Goal: Task Accomplishment & Management: Complete application form

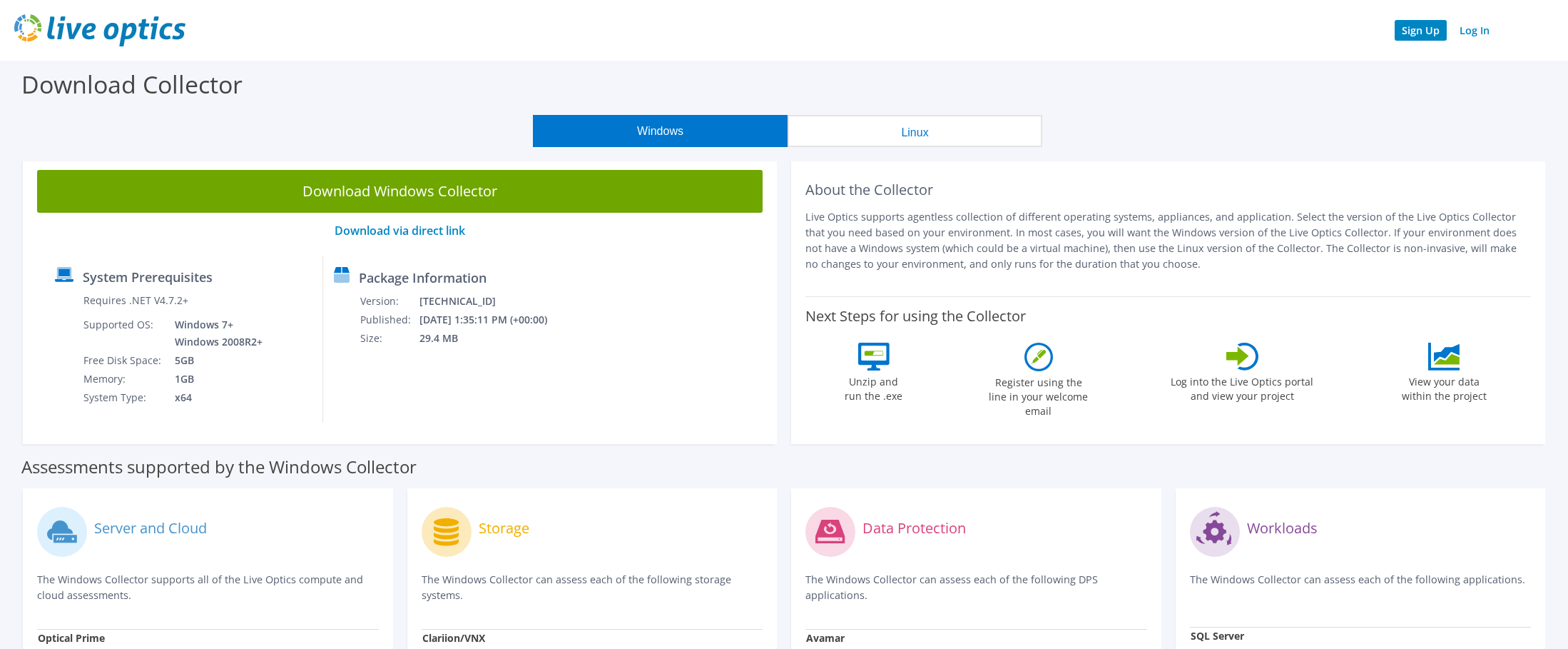
click at [1414, 33] on link "Sign Up" at bounding box center [1420, 30] width 52 height 21
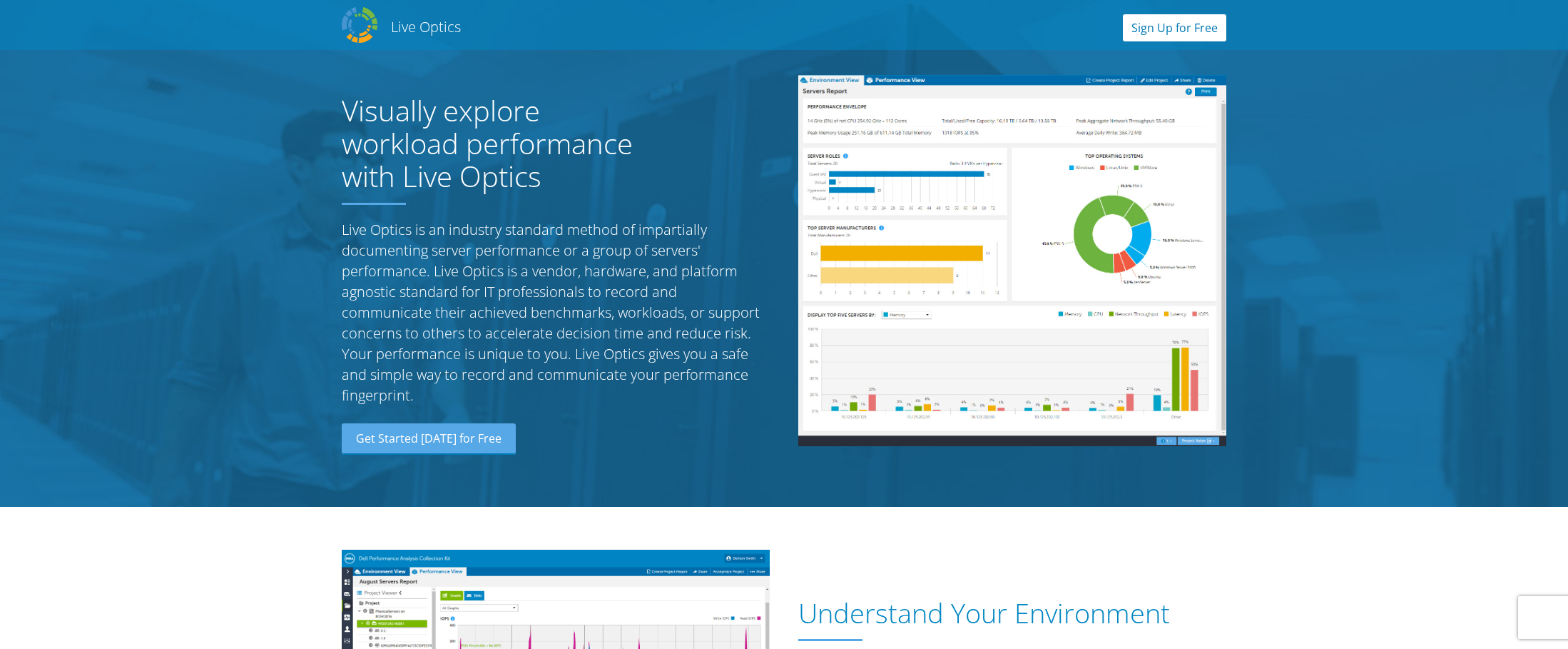
click at [1184, 32] on link "Sign Up for Free" at bounding box center [1174, 27] width 103 height 27
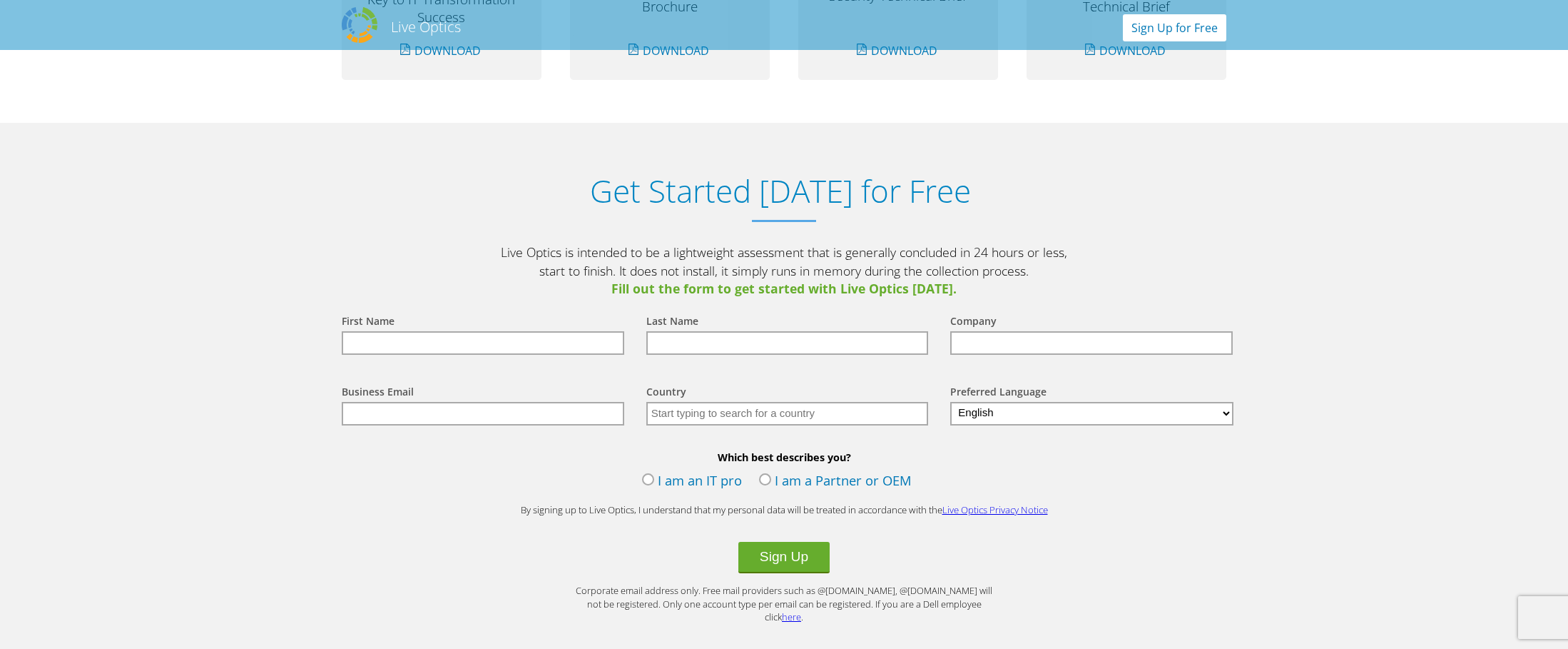
scroll to position [1488, 0]
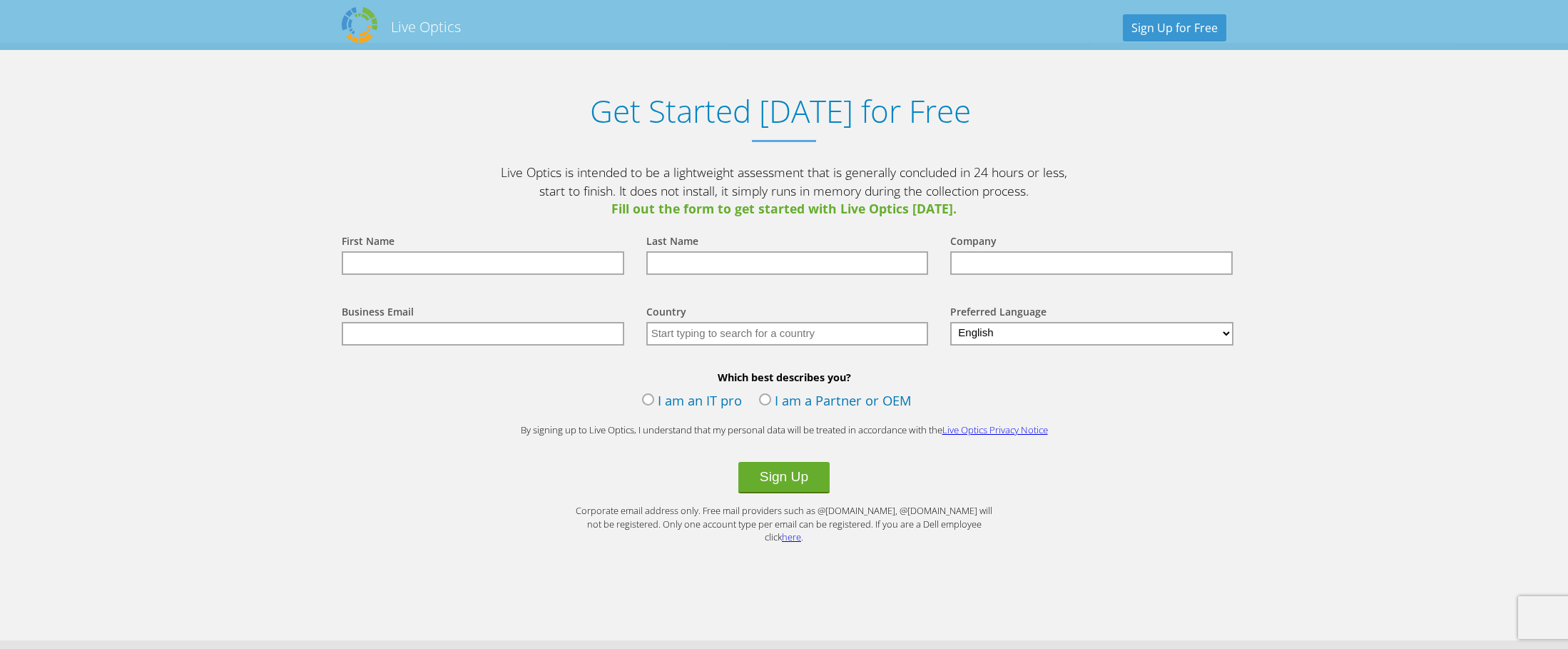
click at [464, 261] on input "text" at bounding box center [482, 263] width 283 height 24
type input "Keith"
type input "Nguyen"
type input "DMI corporation"
type input "keith.nguyen@dmicorp.com"
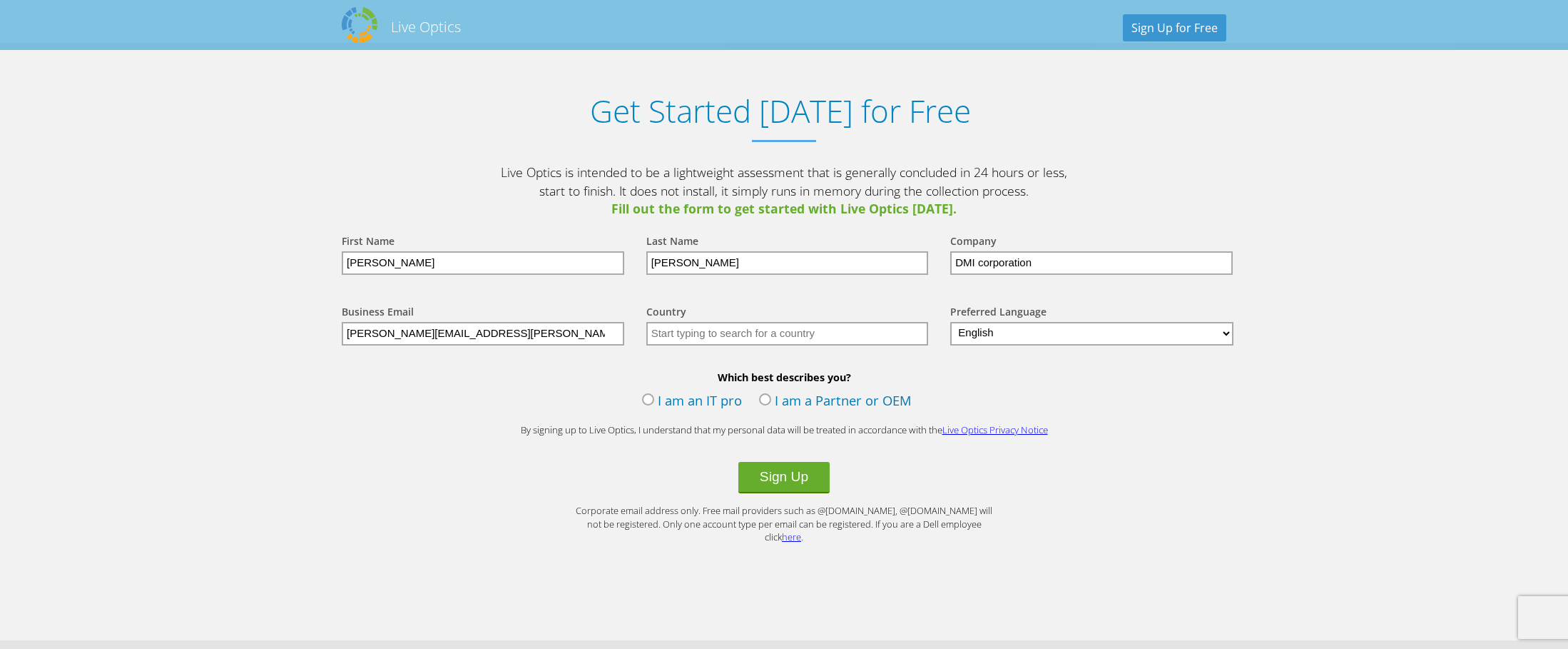
type input "United States"
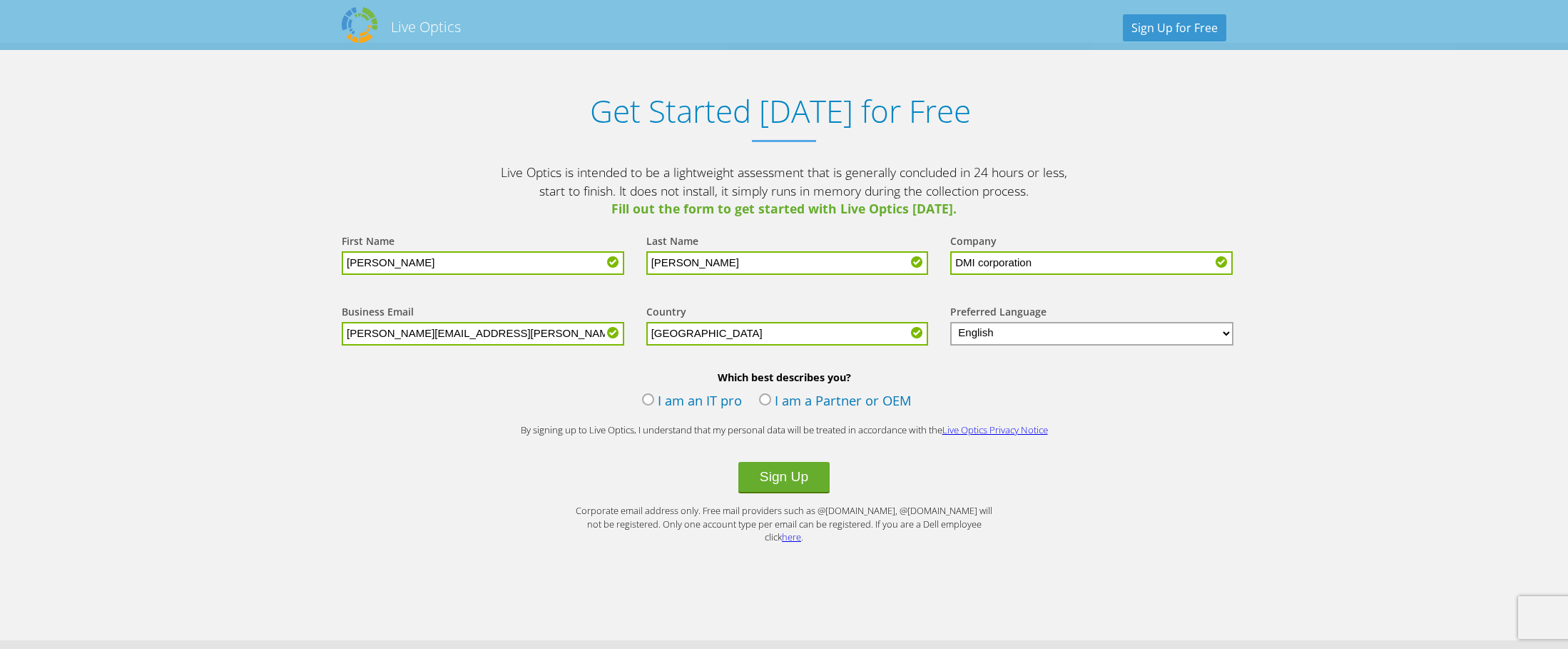
click at [640, 402] on div "Which best describes you? I am an IT pro I am a Partner or OEM" at bounding box center [784, 394] width 913 height 46
click at [647, 398] on label "I am an IT pro" at bounding box center [692, 402] width 100 height 22
click at [0, 0] on input "I am an IT pro" at bounding box center [0, 0] width 0 height 0
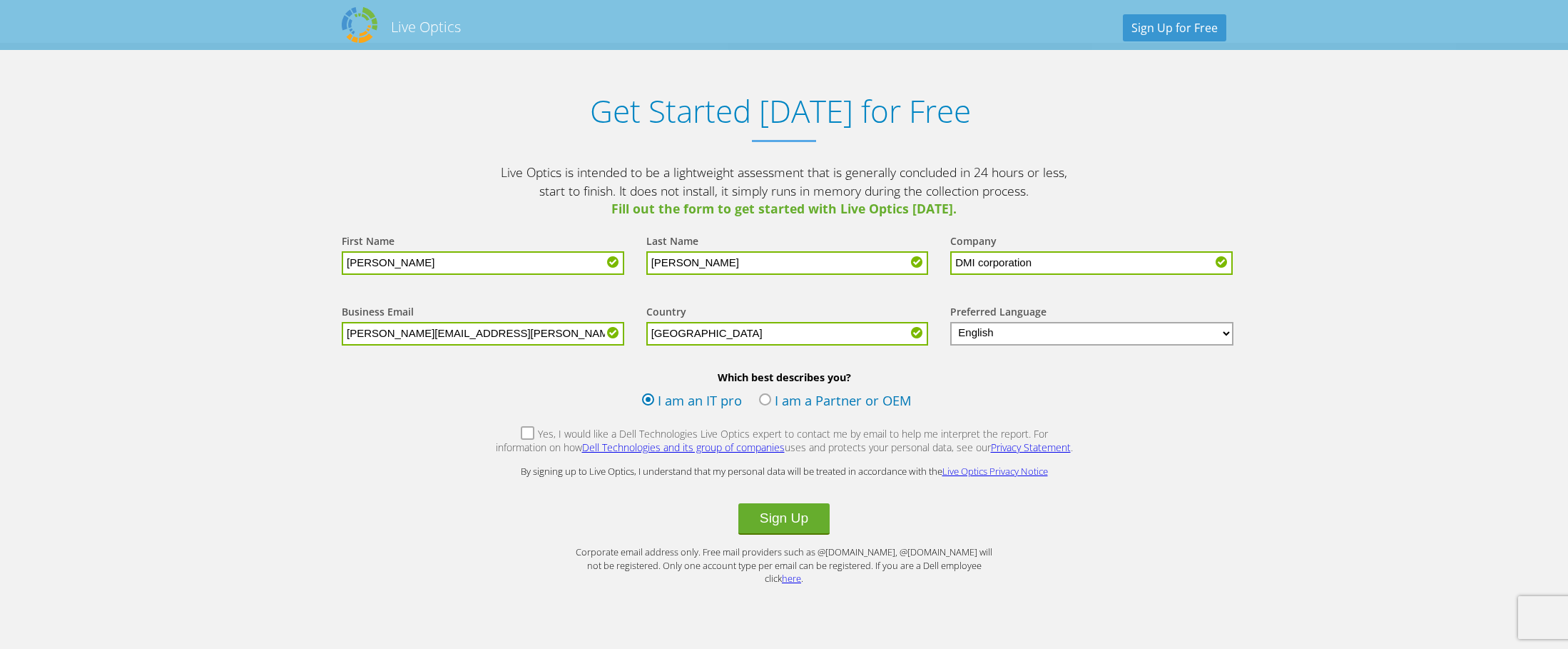
click at [505, 436] on label "Yes, I would like a Dell Technologies Live Optics expert to contact me by email…" at bounding box center [784, 442] width 580 height 30
click at [0, 0] on input "Yes, I would like a Dell Technologies Live Optics expert to contact me by email…" at bounding box center [0, 0] width 0 height 0
click at [766, 525] on button "Sign Up" at bounding box center [784, 519] width 91 height 31
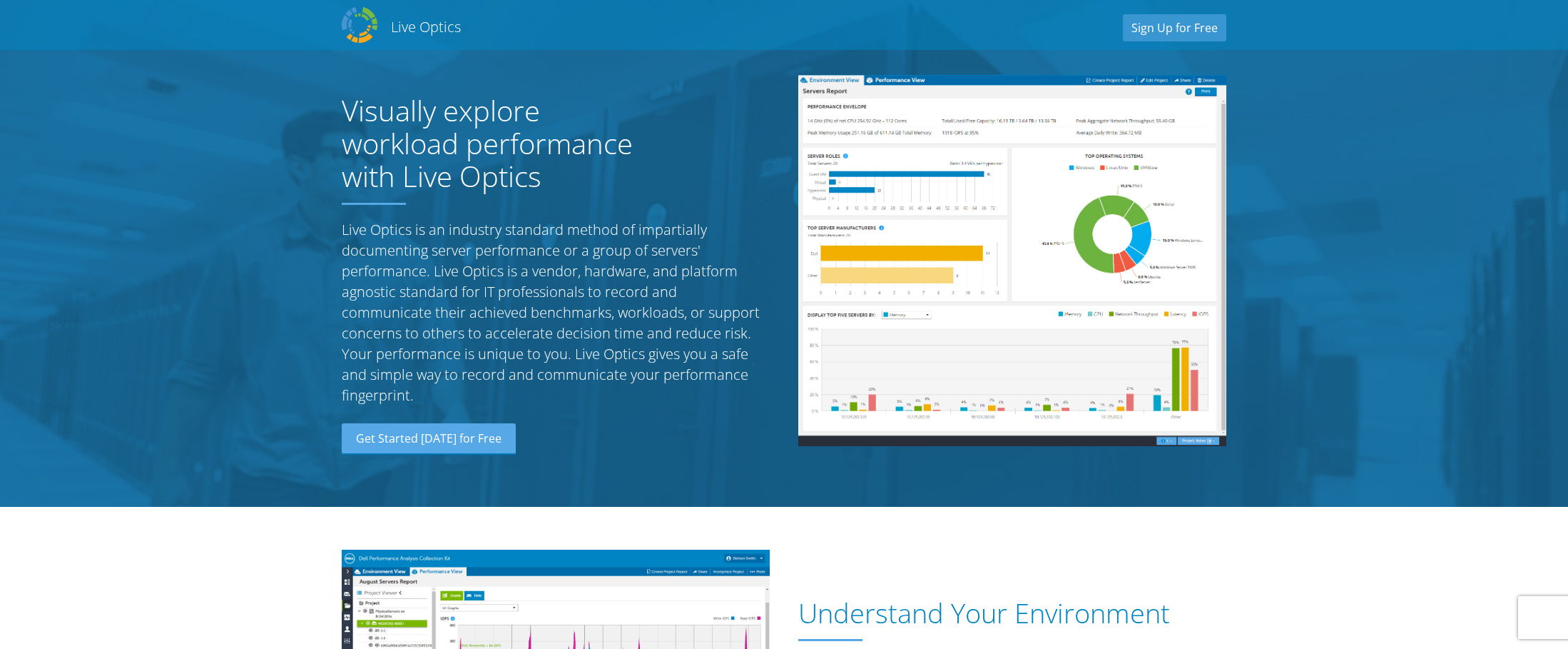
click at [391, 27] on h2 "Live Optics" at bounding box center [426, 27] width 70 height 19
drag, startPoint x: 347, startPoint y: 26, endPoint x: 378, endPoint y: 27, distance: 31.0
click at [347, 27] on img at bounding box center [359, 25] width 36 height 36
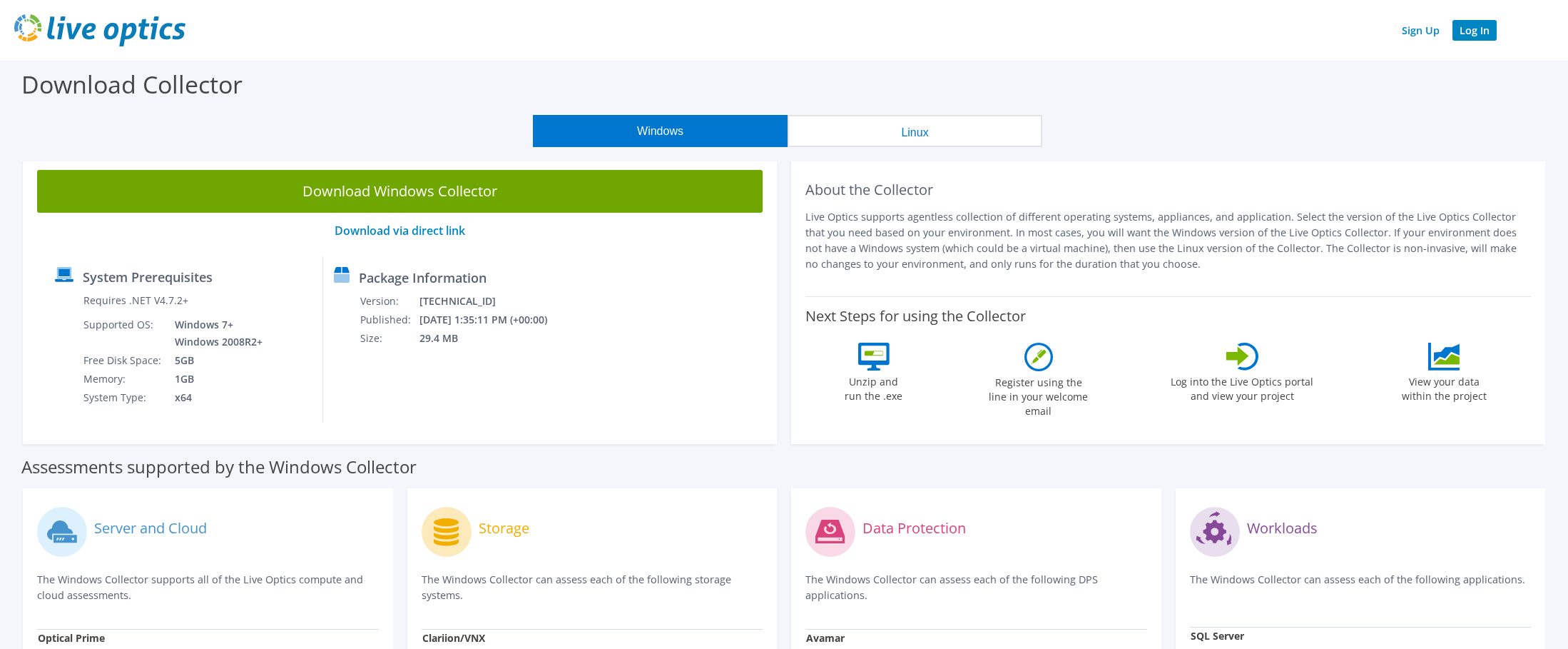
click at [1477, 30] on link "Log In" at bounding box center [1474, 30] width 45 height 21
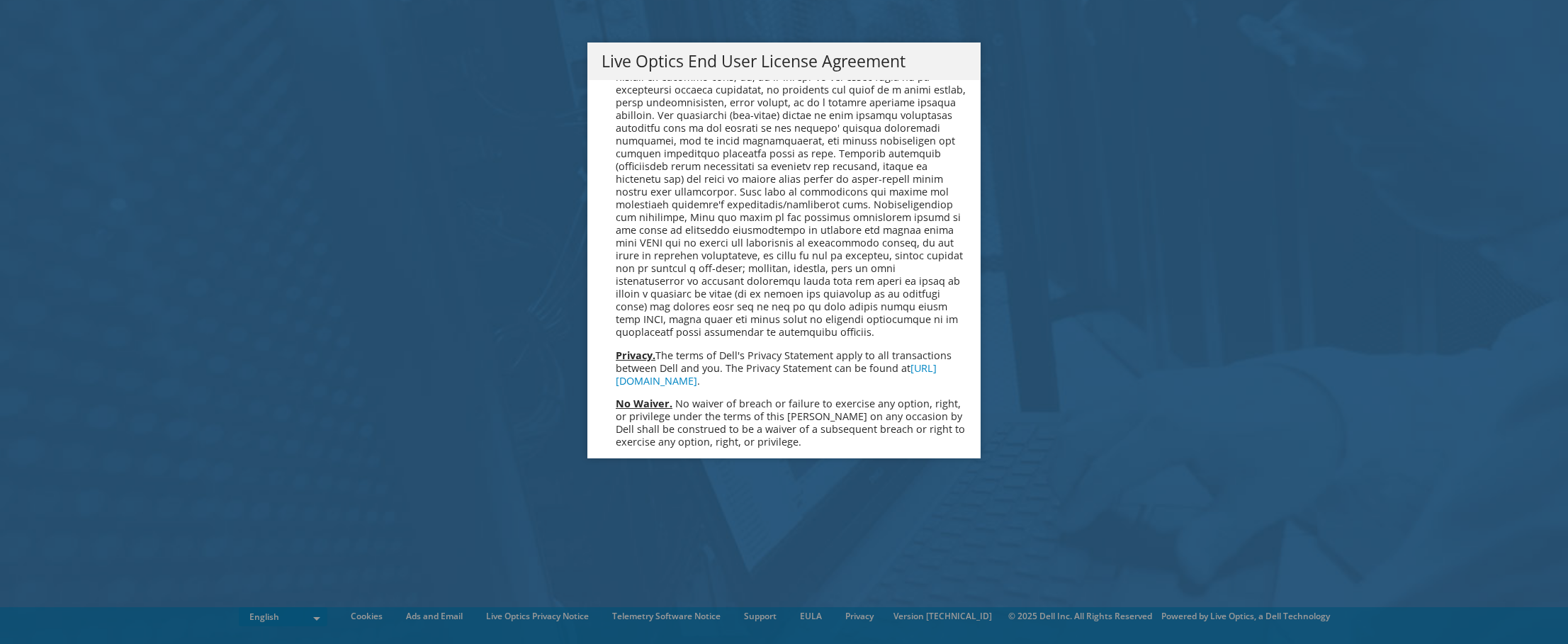
scroll to position [5356, 0]
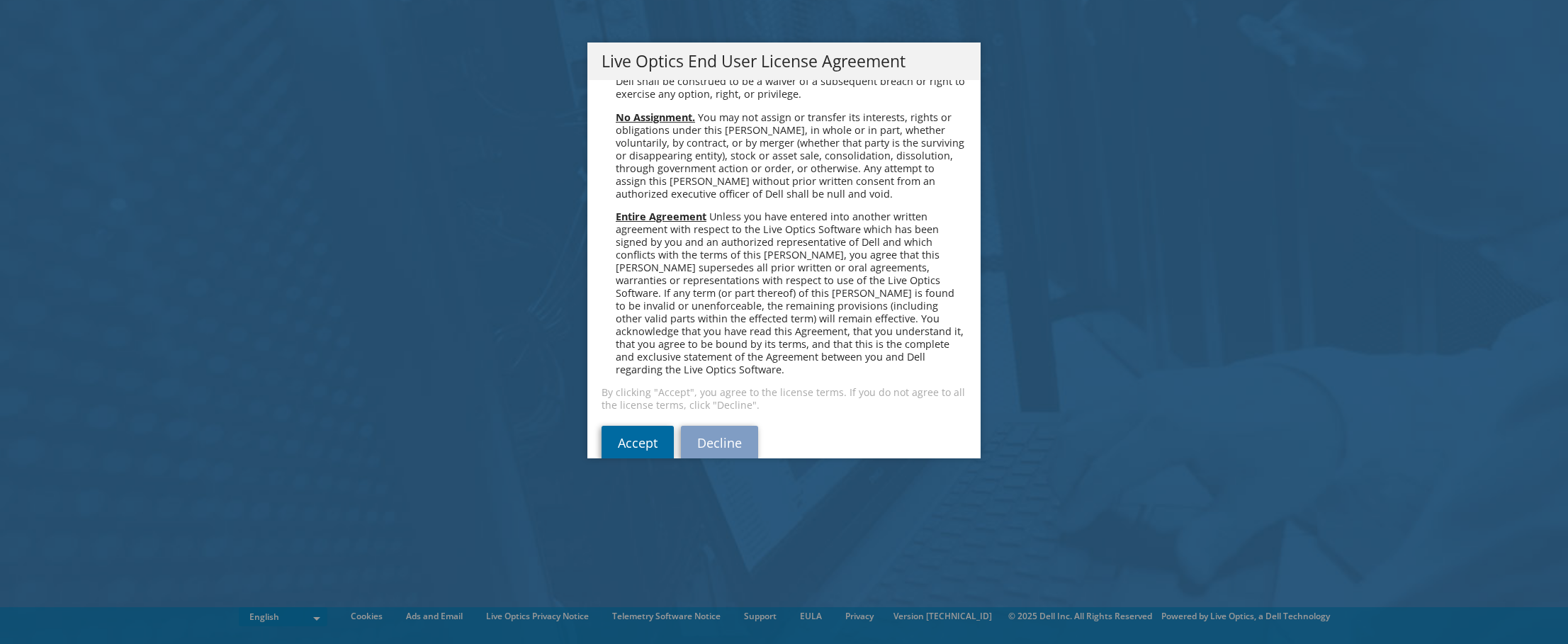
click at [632, 426] on link "Accept" at bounding box center [638, 443] width 72 height 34
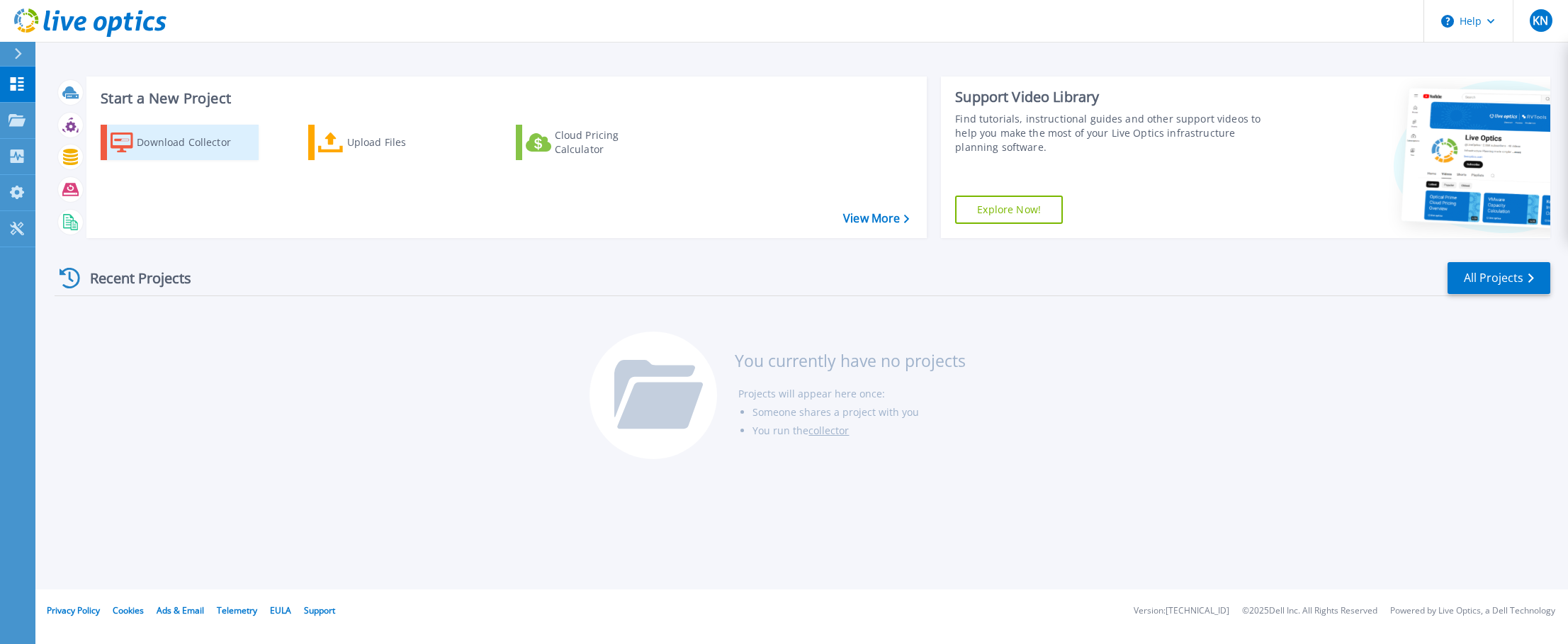
click at [152, 140] on div "Download Collector" at bounding box center [194, 142] width 114 height 28
